Goal: Information Seeking & Learning: Learn about a topic

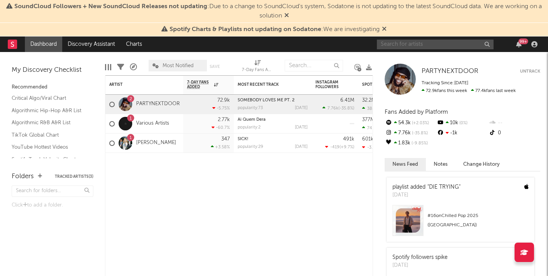
click at [399, 44] on input "text" at bounding box center [435, 45] width 117 height 10
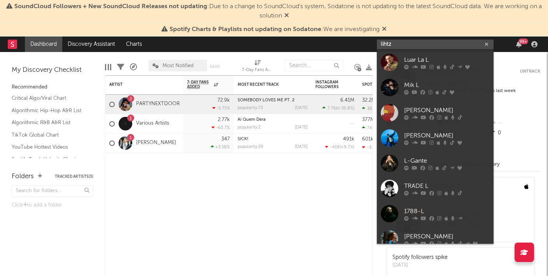
click at [403, 46] on input "lihtz" at bounding box center [435, 45] width 117 height 10
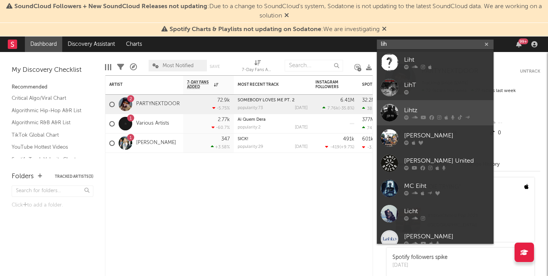
type input "lih"
click at [423, 108] on div "Lihtz" at bounding box center [447, 110] width 86 height 9
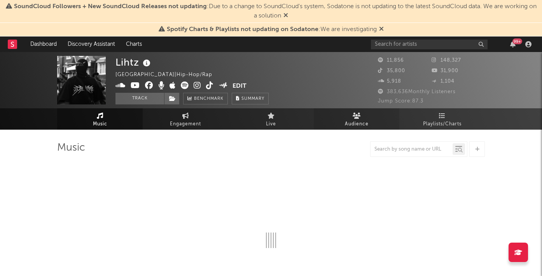
select select "6m"
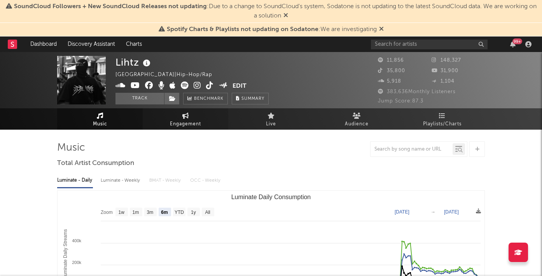
click at [195, 121] on span "Engagement" at bounding box center [185, 124] width 31 height 9
select select "1w"
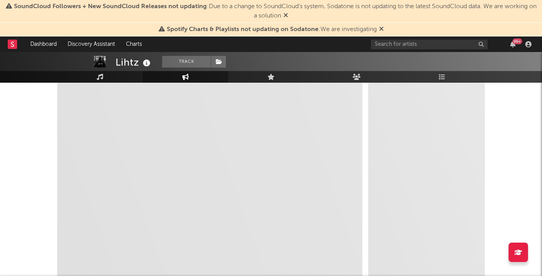
scroll to position [184, 0]
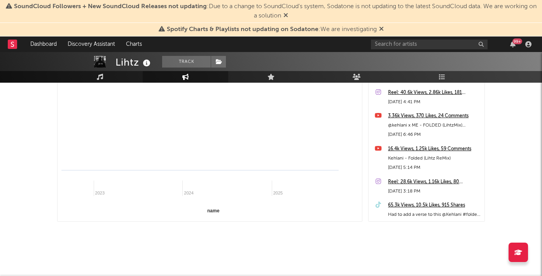
select select "1m"
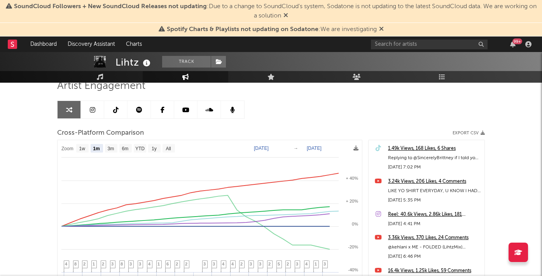
scroll to position [0, 0]
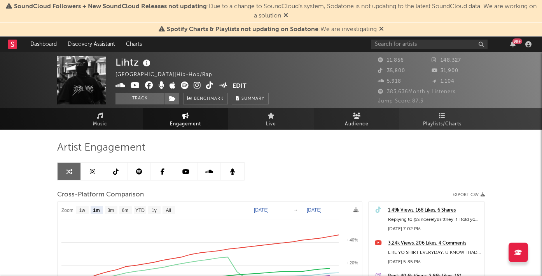
click at [340, 119] on link "Audience" at bounding box center [357, 118] width 86 height 21
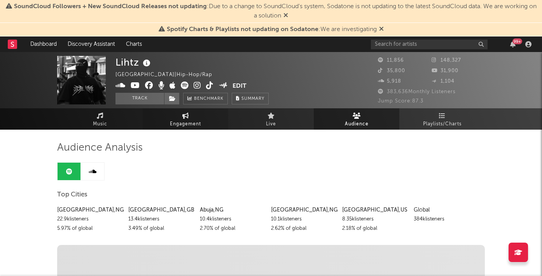
click at [183, 126] on span "Engagement" at bounding box center [185, 124] width 31 height 9
select select "1w"
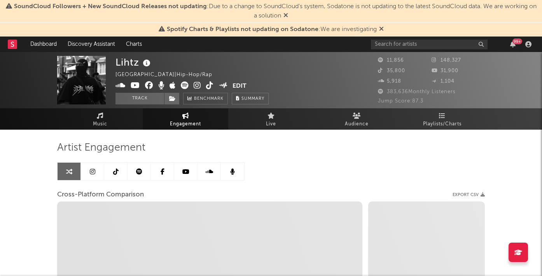
click at [94, 173] on icon at bounding box center [92, 172] width 5 height 6
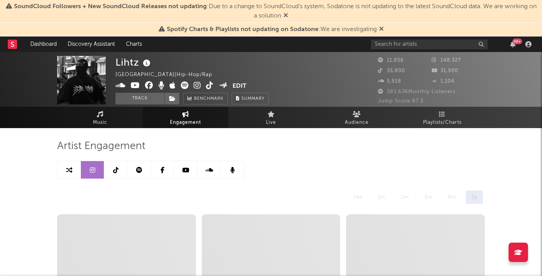
select select "6m"
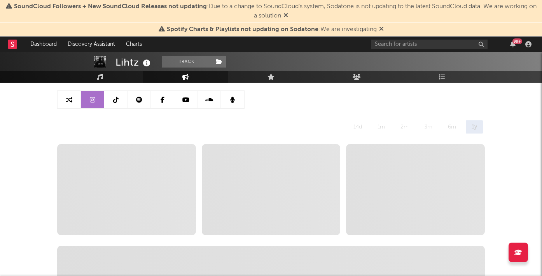
scroll to position [74, 0]
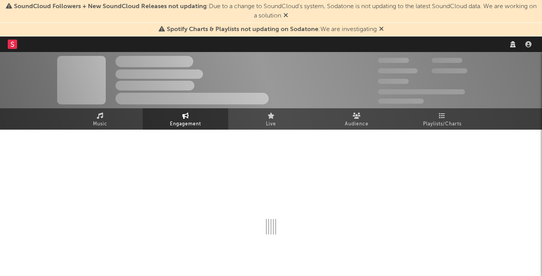
select select "6m"
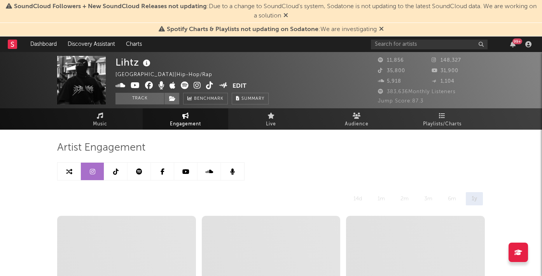
click at [383, 30] on icon at bounding box center [381, 29] width 5 height 6
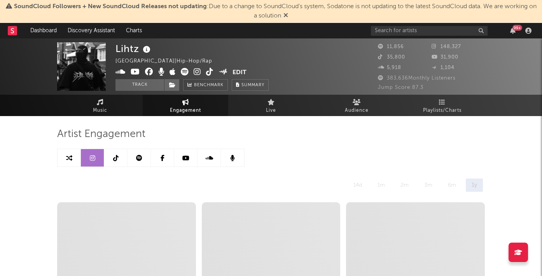
click at [287, 13] on span "SoundCloud Followers + New SoundCloud Releases not updating : Due to a change t…" at bounding box center [271, 11] width 534 height 19
click at [288, 13] on icon at bounding box center [285, 15] width 5 height 6
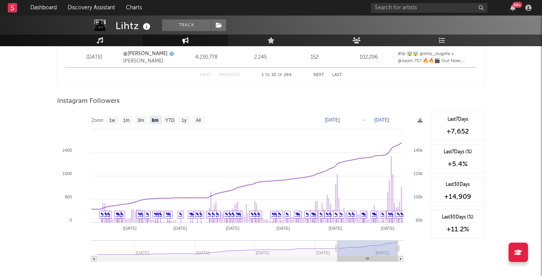
scroll to position [1150, 0]
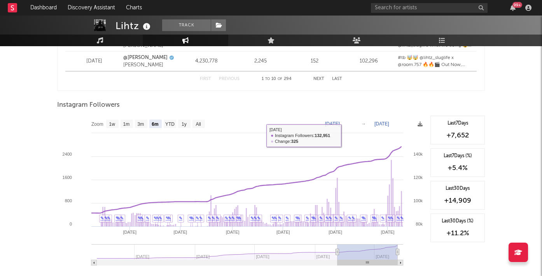
click at [340, 125] on text "[DATE]" at bounding box center [332, 123] width 15 height 5
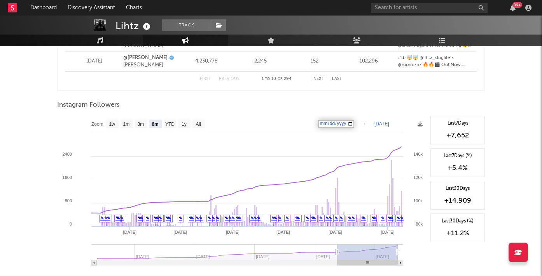
click at [351, 124] on input "[DATE]" at bounding box center [336, 124] width 36 height 8
click at [354, 124] on input "[DATE]" at bounding box center [336, 124] width 36 height 8
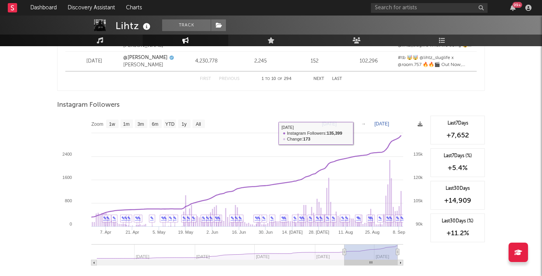
click at [337, 124] on text "[DATE]" at bounding box center [329, 123] width 15 height 5
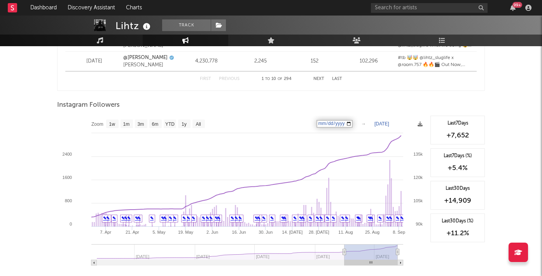
click at [353, 122] on input "[DATE]" at bounding box center [334, 124] width 36 height 8
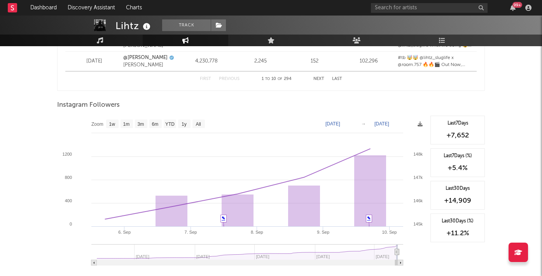
click at [340, 124] on text "[DATE]" at bounding box center [332, 123] width 15 height 5
click at [354, 124] on input "[DATE]" at bounding box center [336, 124] width 36 height 8
type input "[DATE]"
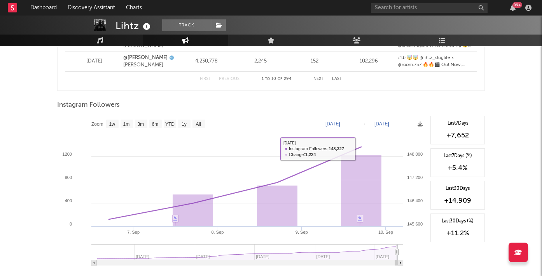
click at [359, 122] on rect at bounding box center [241, 194] width 369 height 156
click at [340, 122] on text "[DATE]" at bounding box center [332, 123] width 15 height 5
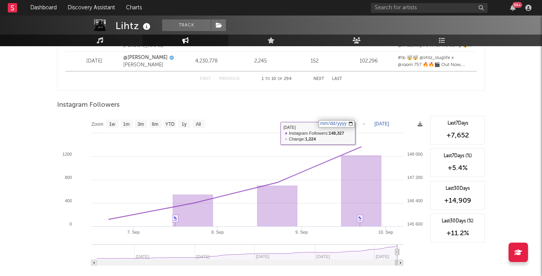
click at [355, 123] on input "[DATE]" at bounding box center [336, 124] width 36 height 8
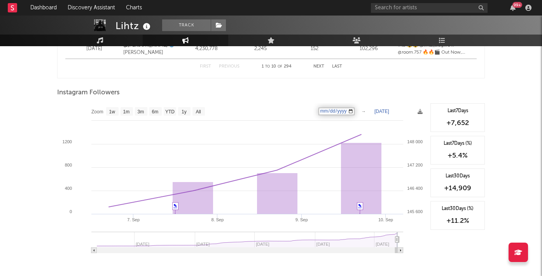
scroll to position [1165, 0]
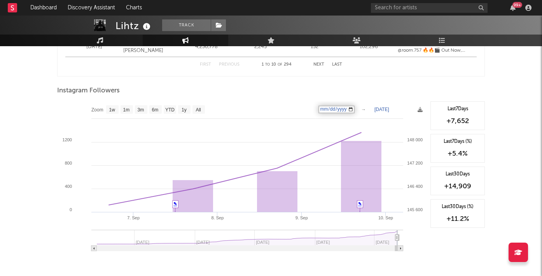
click at [355, 109] on input "[DATE]" at bounding box center [336, 110] width 36 height 8
click at [339, 92] on div "Instagram Followers" at bounding box center [271, 90] width 428 height 13
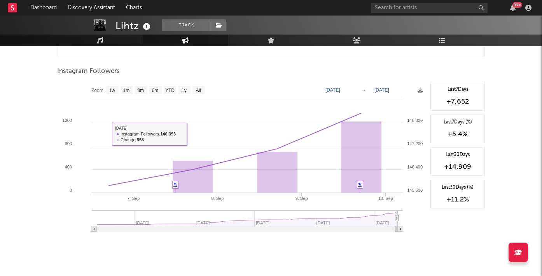
scroll to position [1196, 0]
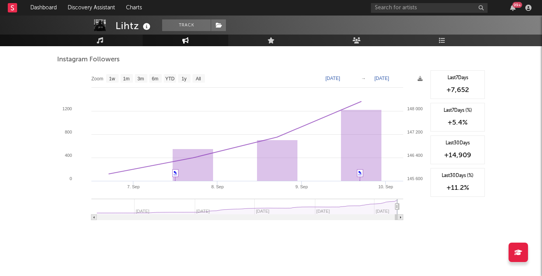
click at [93, 79] on text "Zoom" at bounding box center [97, 78] width 12 height 5
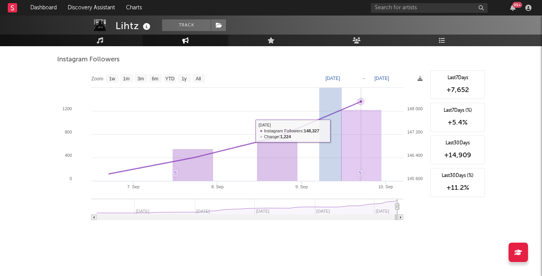
drag, startPoint x: 319, startPoint y: 131, endPoint x: 355, endPoint y: 132, distance: 35.4
click at [355, 132] on icon "Created with Highcharts 10.3.3 8. [DATE]. Sep [DATE]. Sep [DATE] Jan '[DATE] Ja…" at bounding box center [241, 148] width 369 height 156
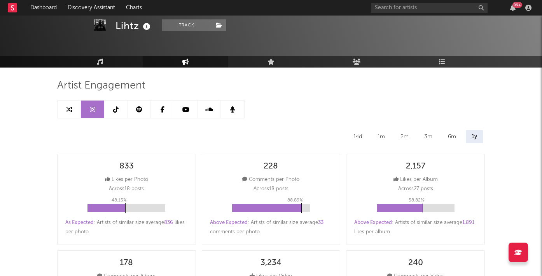
scroll to position [0, 0]
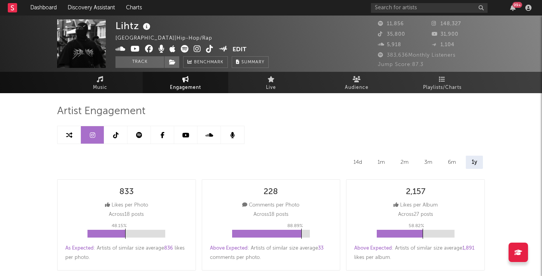
click at [114, 138] on link at bounding box center [115, 134] width 23 height 17
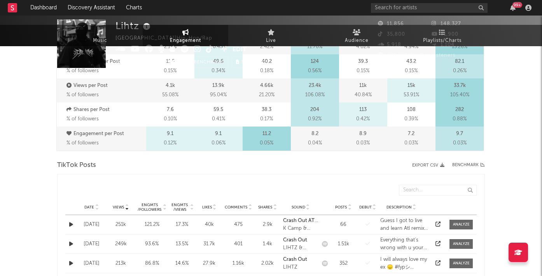
select select "6m"
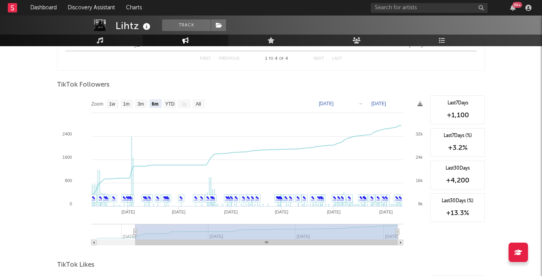
scroll to position [716, 0]
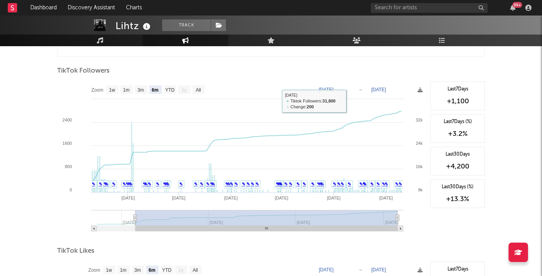
click at [334, 88] on text "[DATE]" at bounding box center [326, 89] width 15 height 5
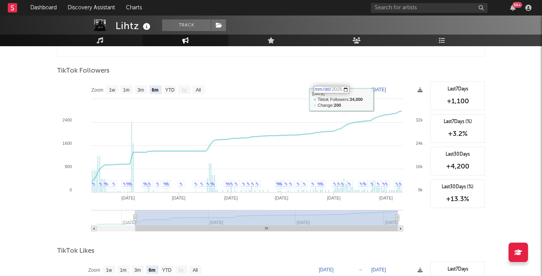
click at [349, 90] on input "[DATE]" at bounding box center [331, 90] width 36 height 8
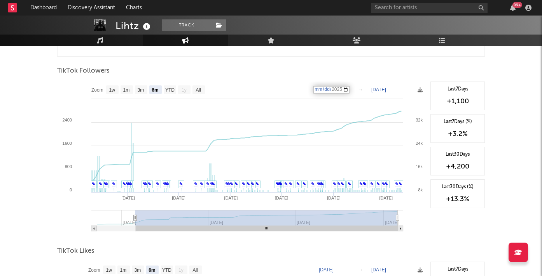
type input "[DATE]"
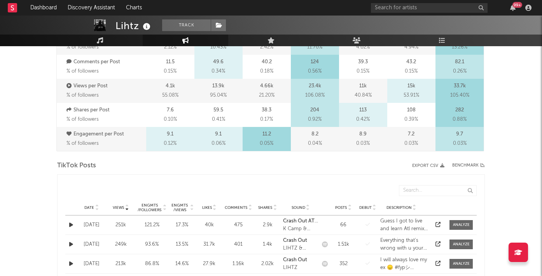
scroll to position [0, 0]
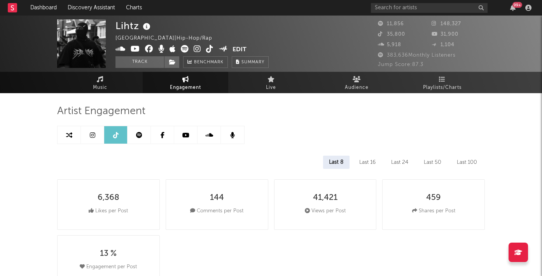
click at [94, 132] on icon at bounding box center [92, 135] width 5 height 6
select select "6m"
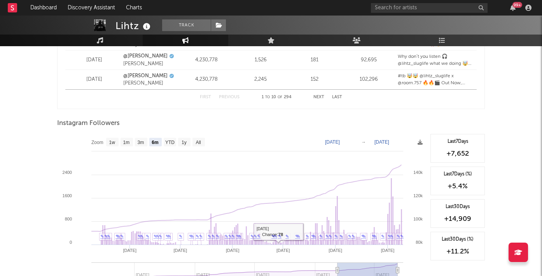
scroll to position [1191, 0]
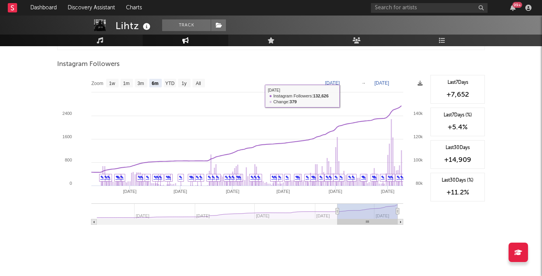
drag, startPoint x: 341, startPoint y: 81, endPoint x: 345, endPoint y: 81, distance: 4.7
click at [340, 81] on text "[DATE]" at bounding box center [332, 82] width 15 height 5
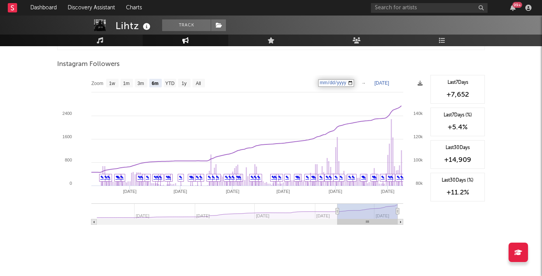
click at [353, 83] on input "[DATE]" at bounding box center [336, 83] width 36 height 8
type input "[DATE]"
